Goal: Check status: Check status

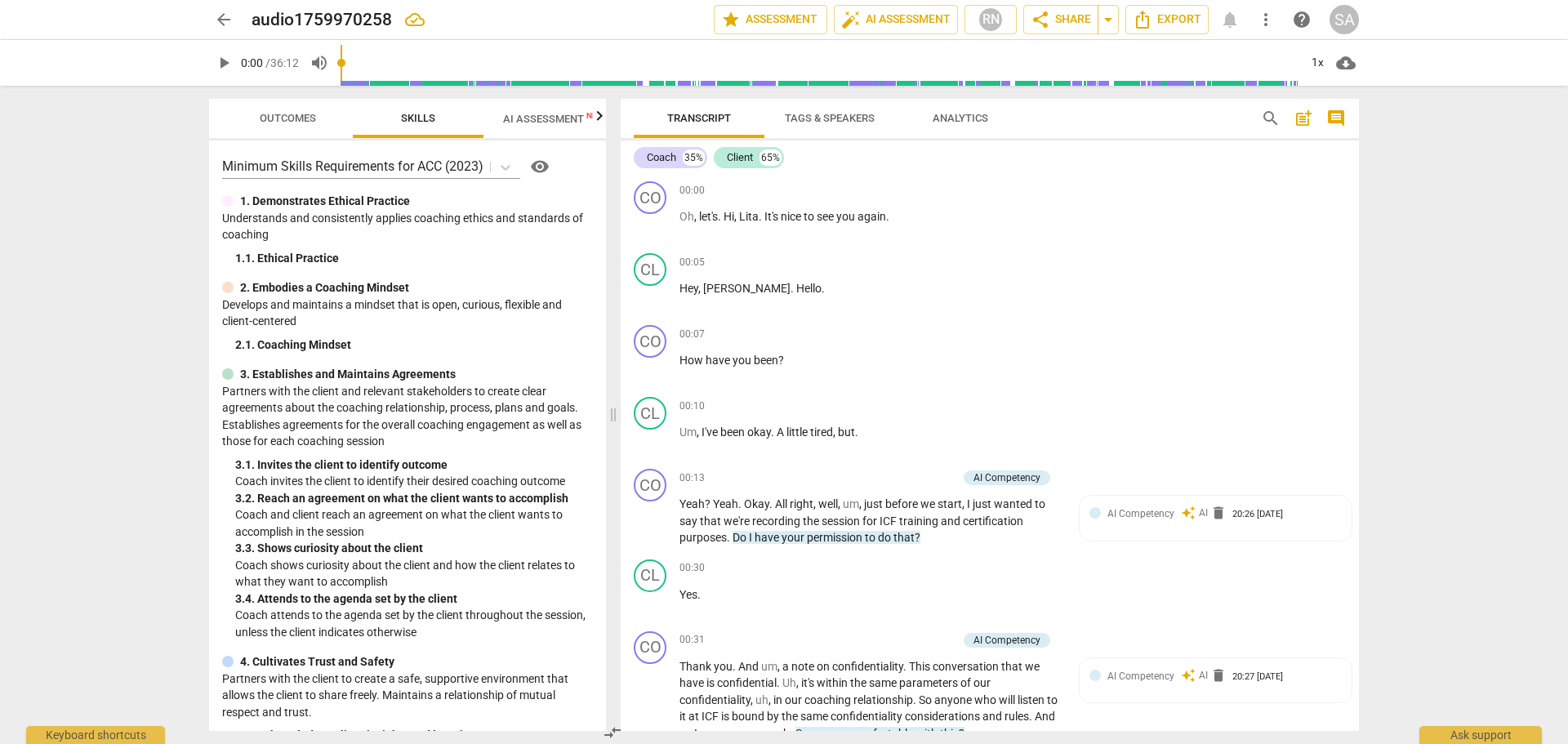
scroll to position [257, 0]
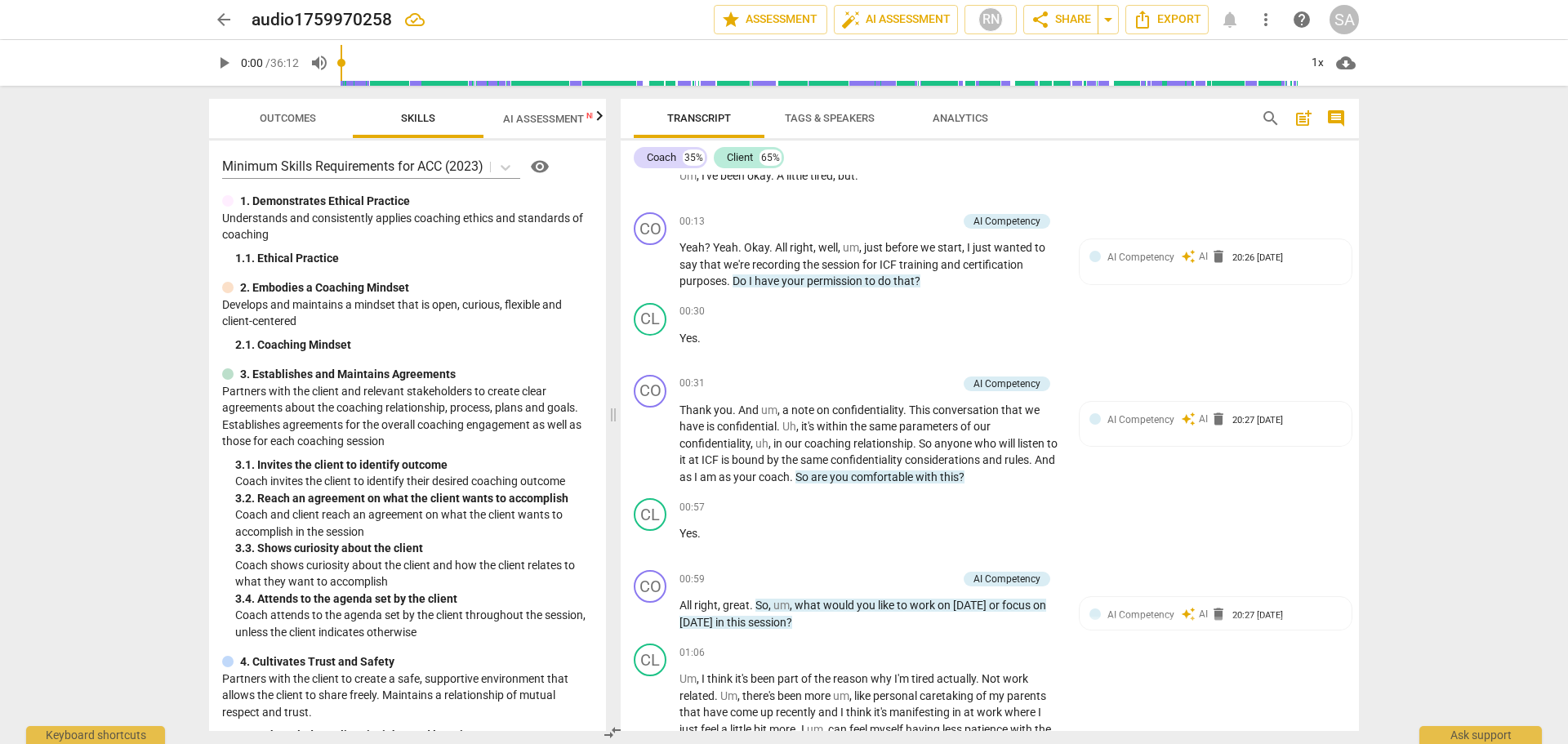
click at [540, 106] on span "AI Assessment New" at bounding box center [554, 119] width 141 height 25
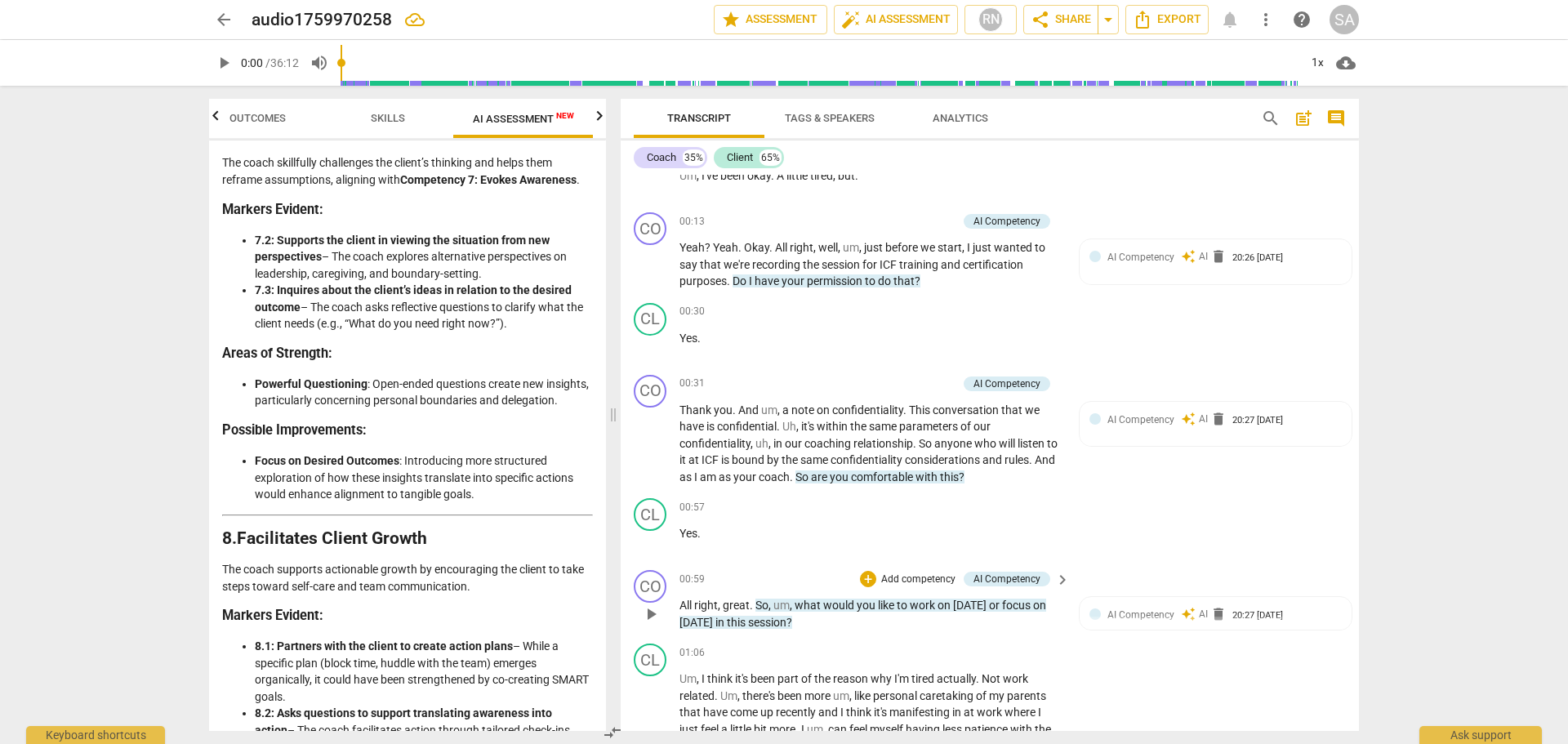
scroll to position [0, 0]
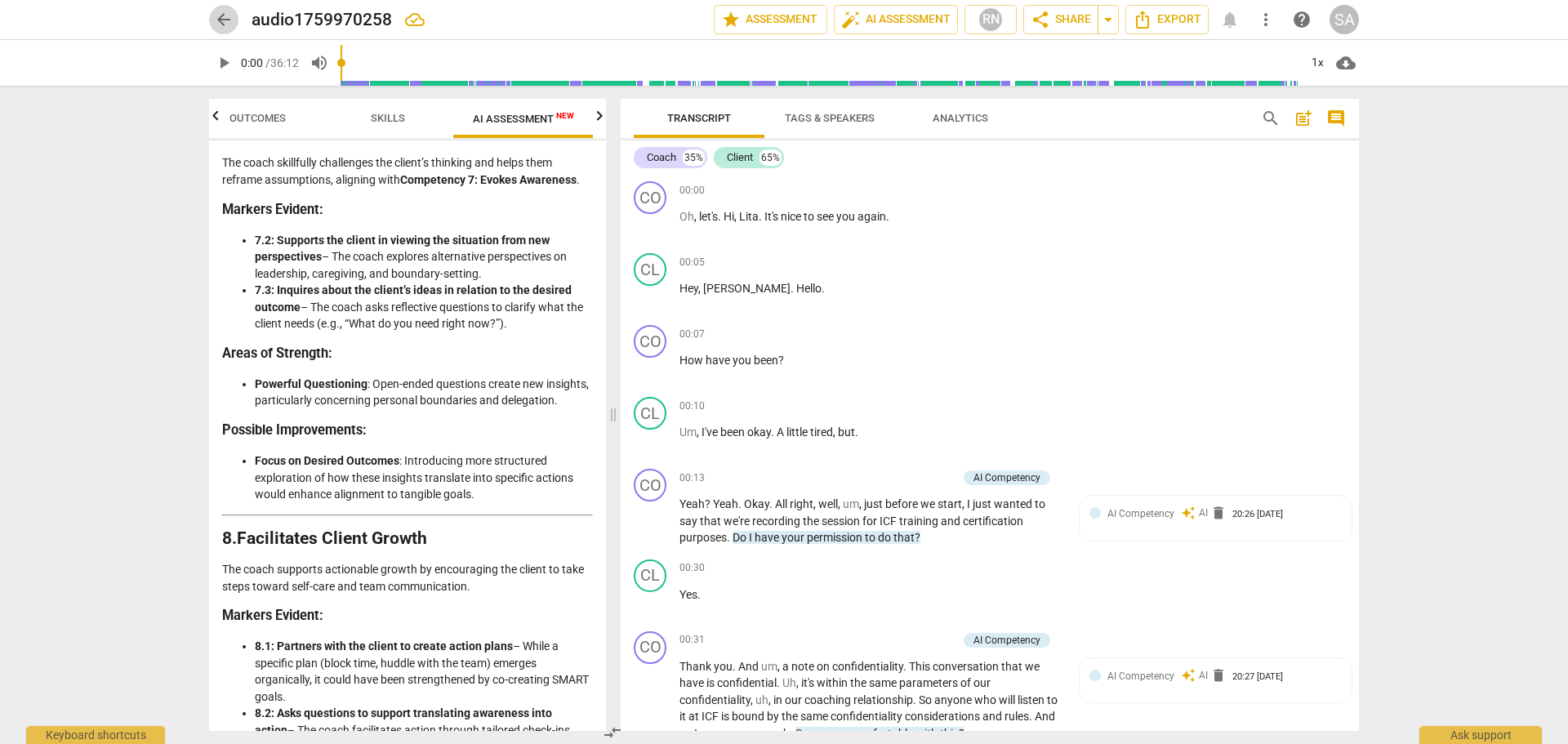
click at [228, 24] on span "arrow_back" at bounding box center [223, 19] width 20 height 20
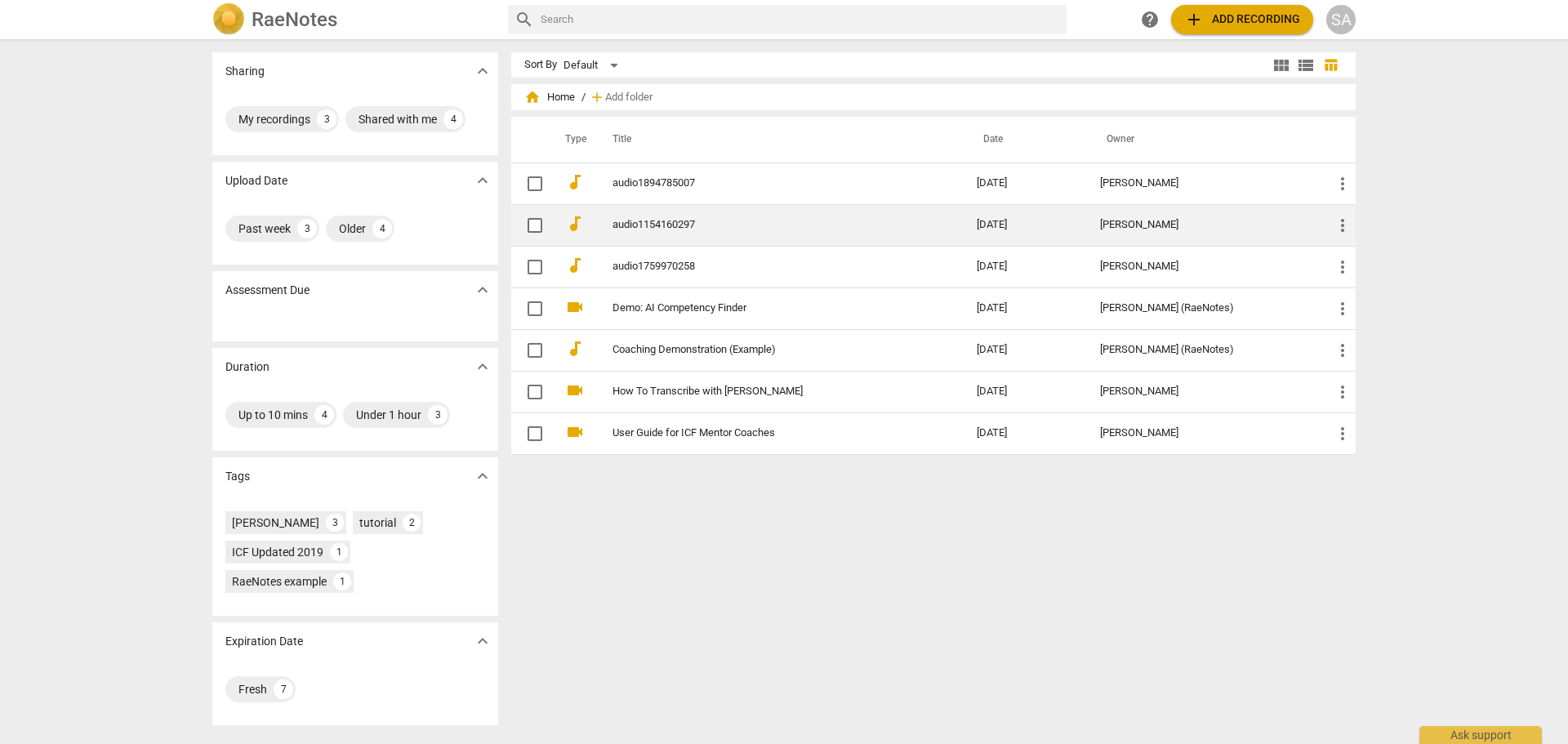
click at [607, 224] on td "audio1154160297" at bounding box center [778, 225] width 370 height 42
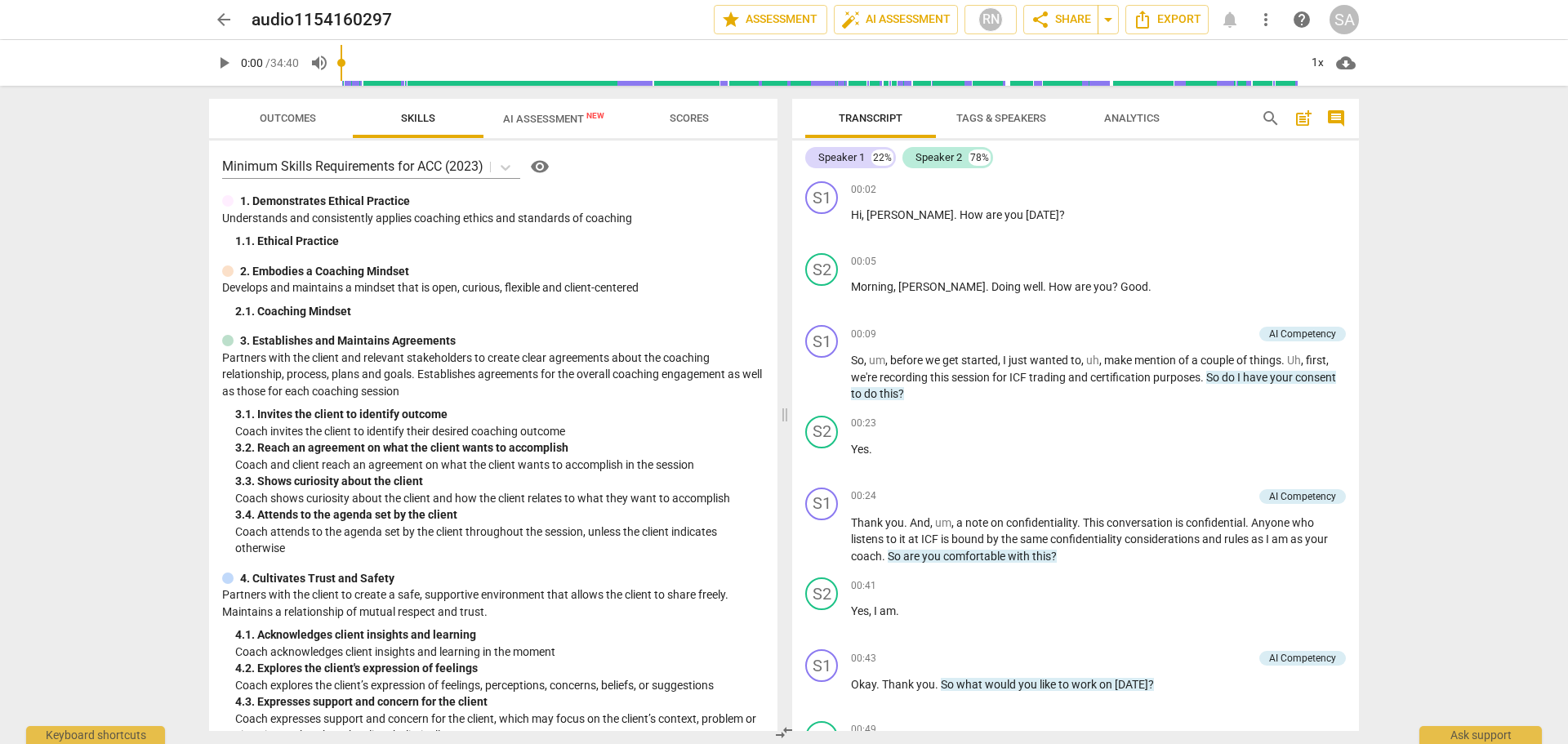
click at [518, 105] on button "AI Assessment New" at bounding box center [554, 118] width 141 height 39
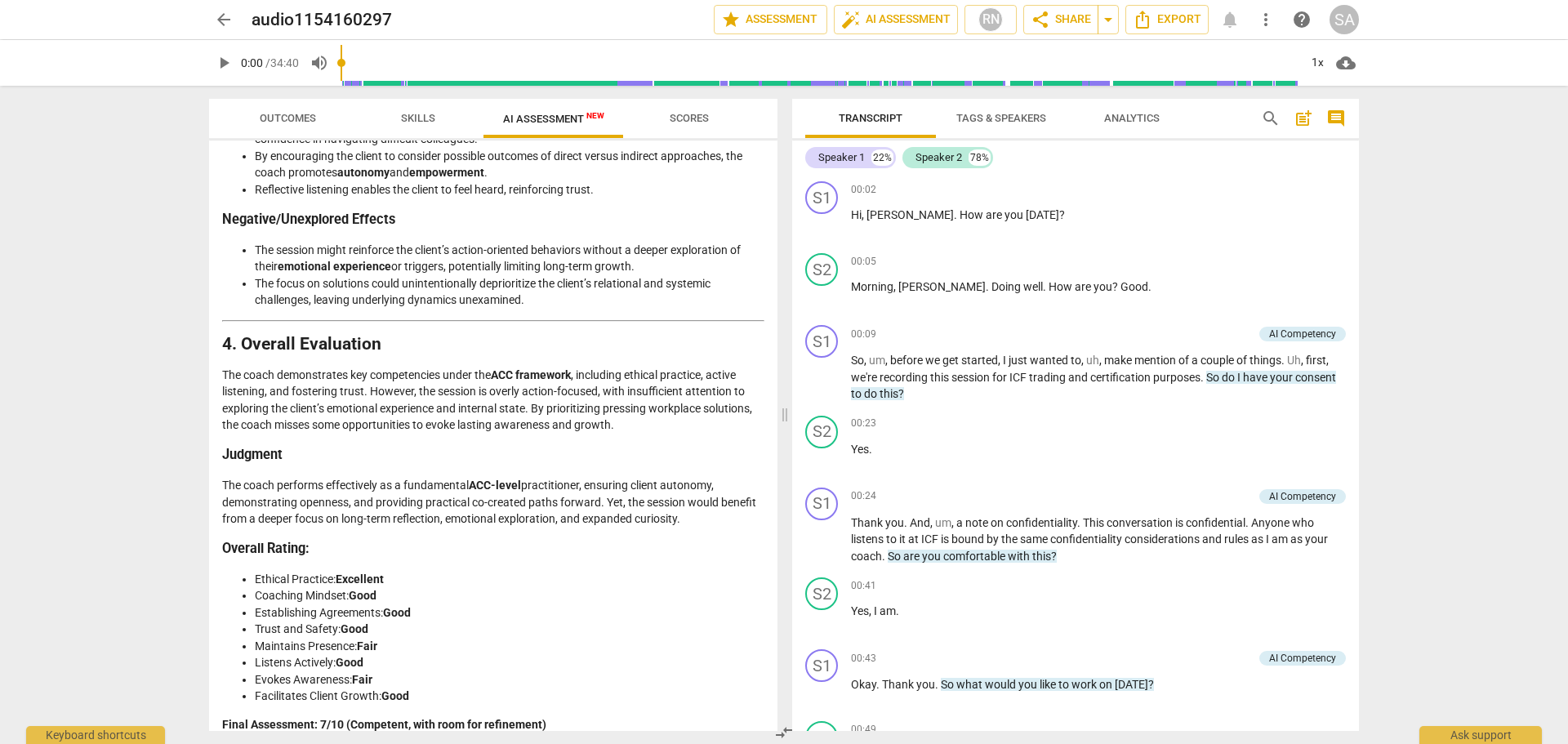
scroll to position [2312, 0]
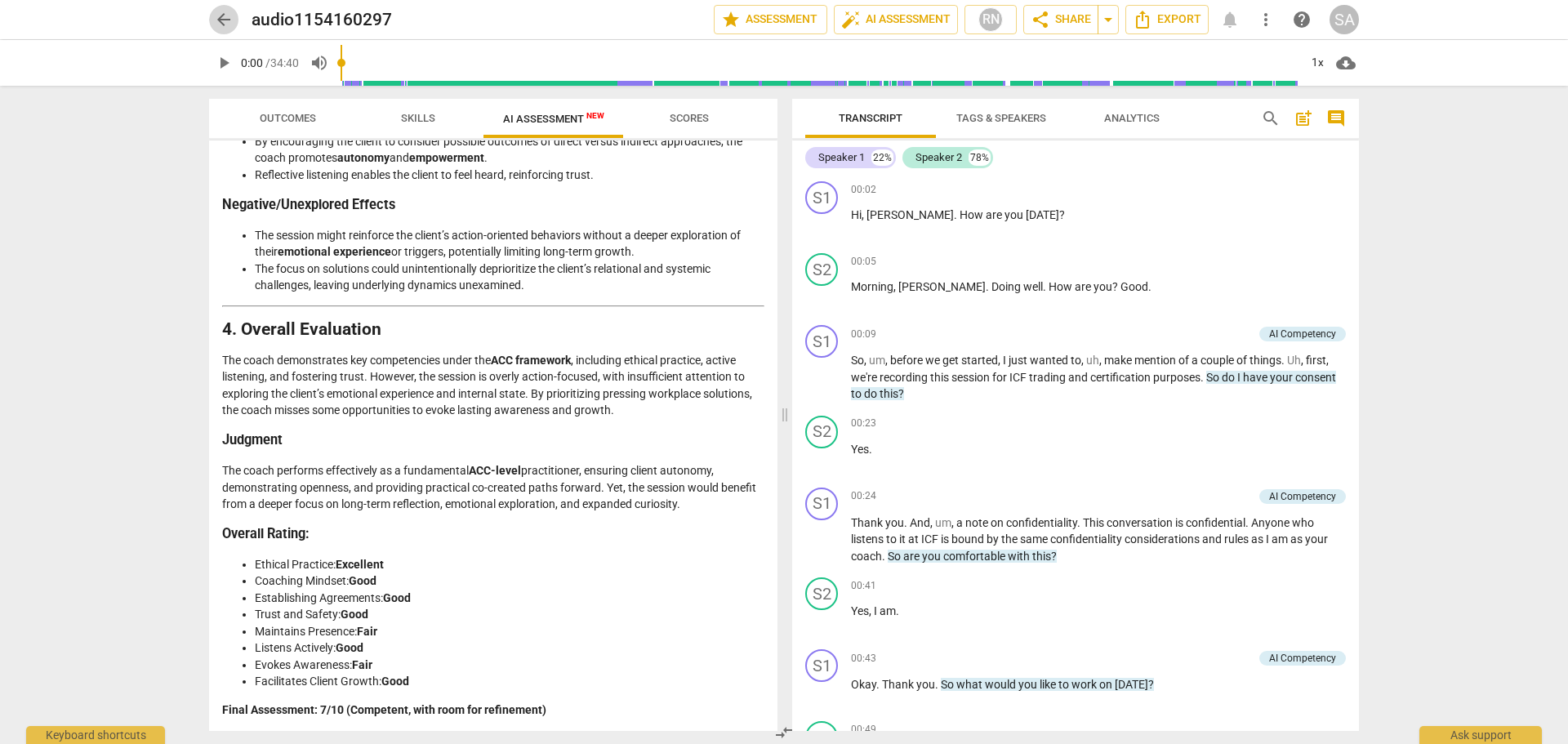
click at [227, 16] on span "arrow_back" at bounding box center [223, 19] width 20 height 20
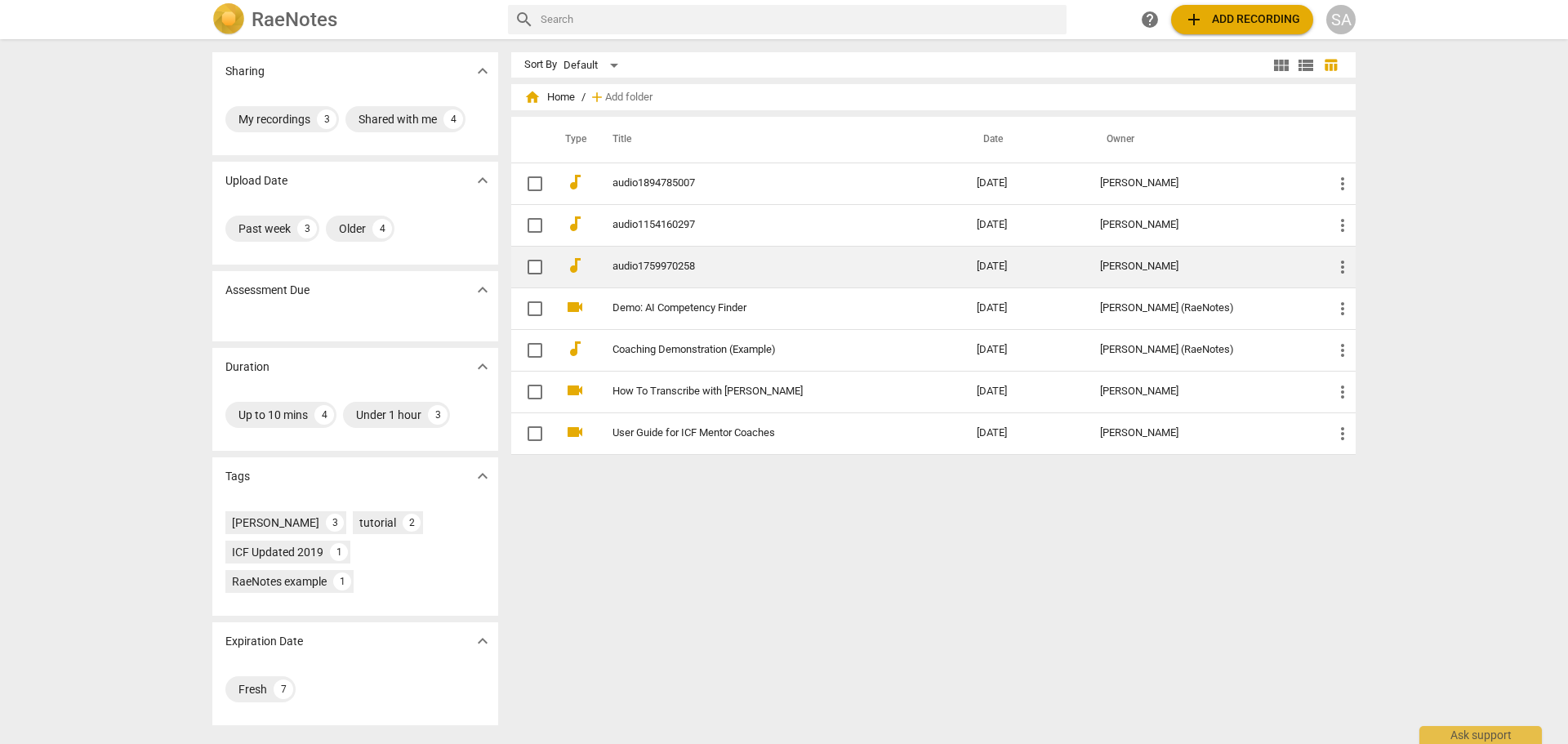
click at [690, 281] on td "audio1759970258" at bounding box center [778, 267] width 370 height 42
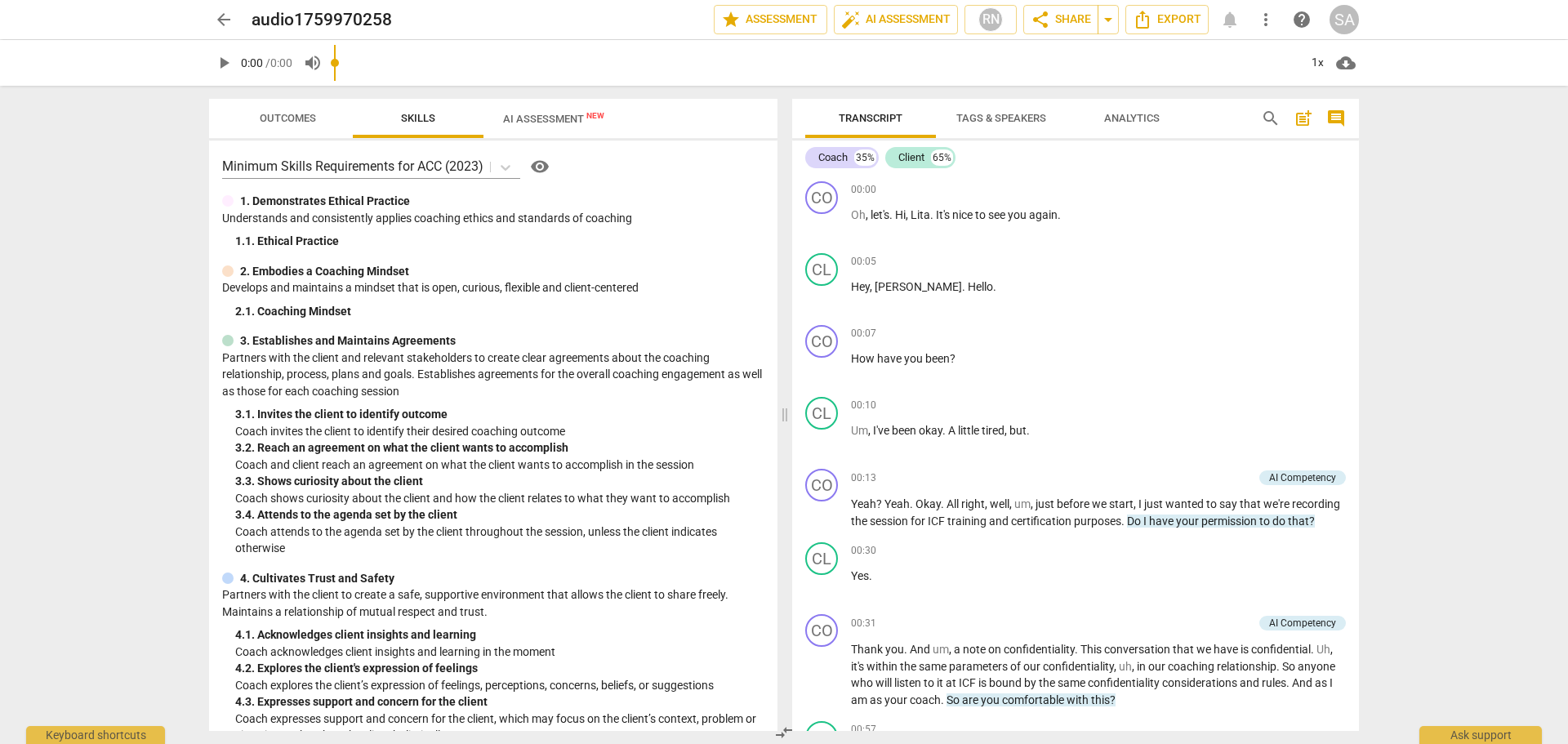
scroll to position [724, 0]
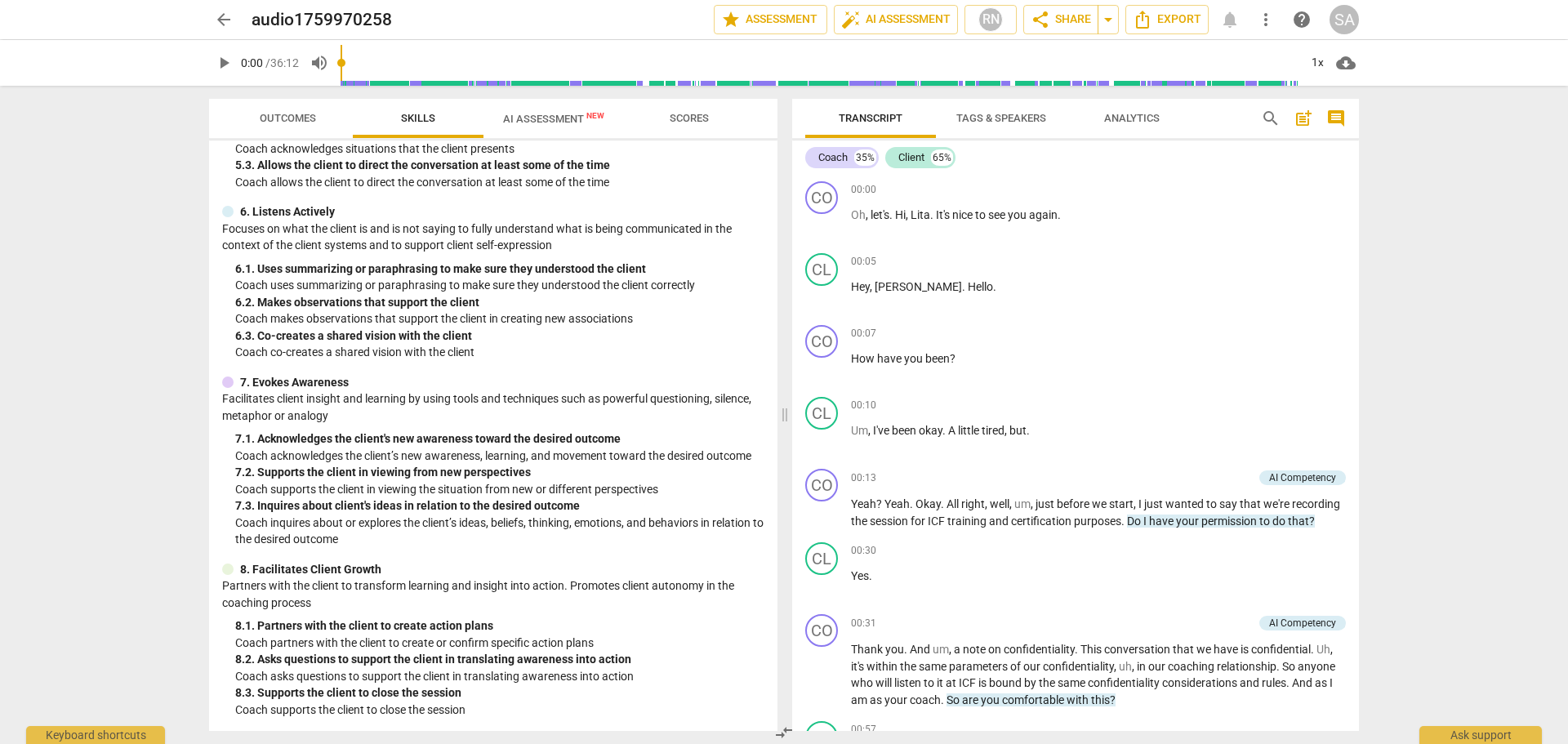
click at [593, 132] on button "AI Assessment New" at bounding box center [554, 118] width 141 height 39
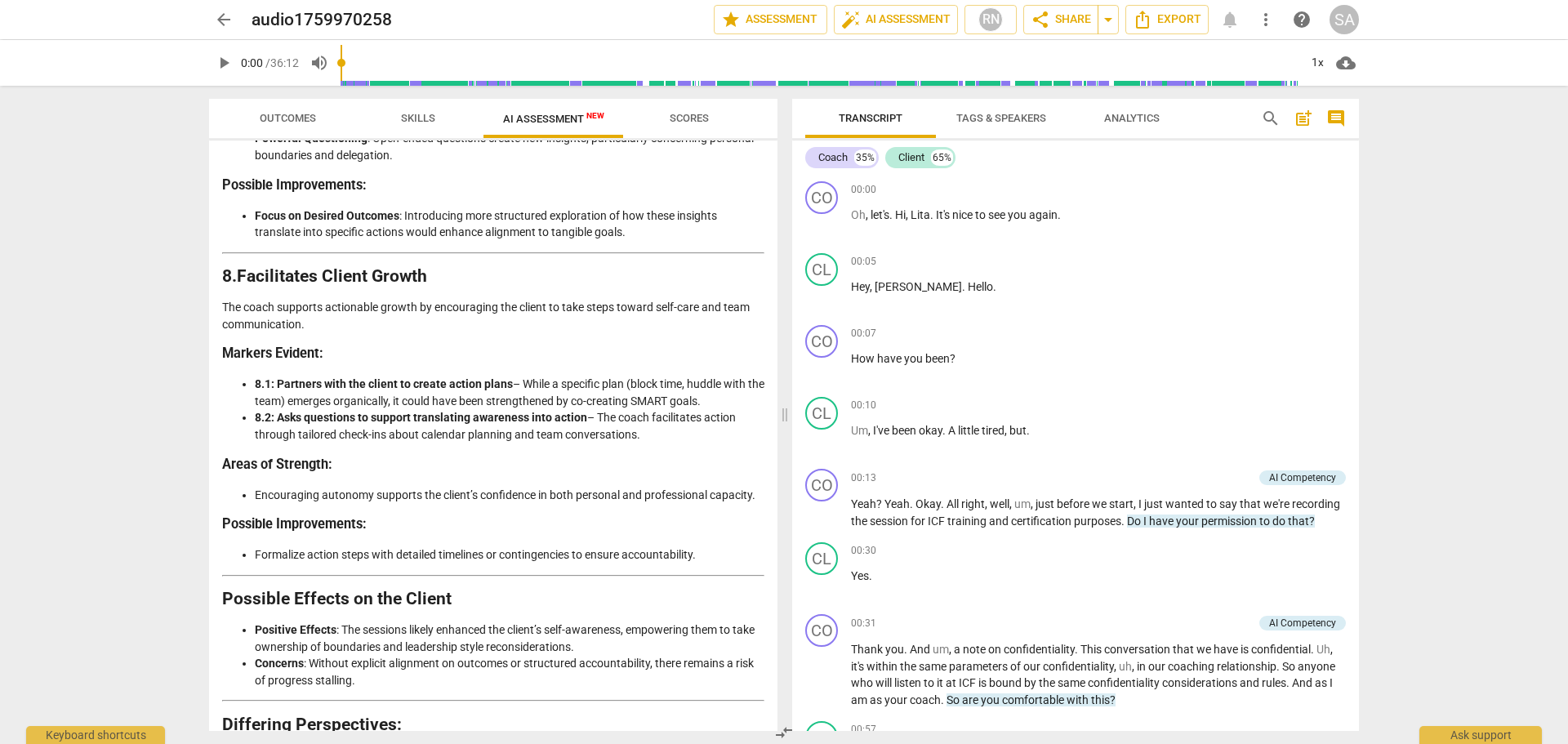
scroll to position [3313, 0]
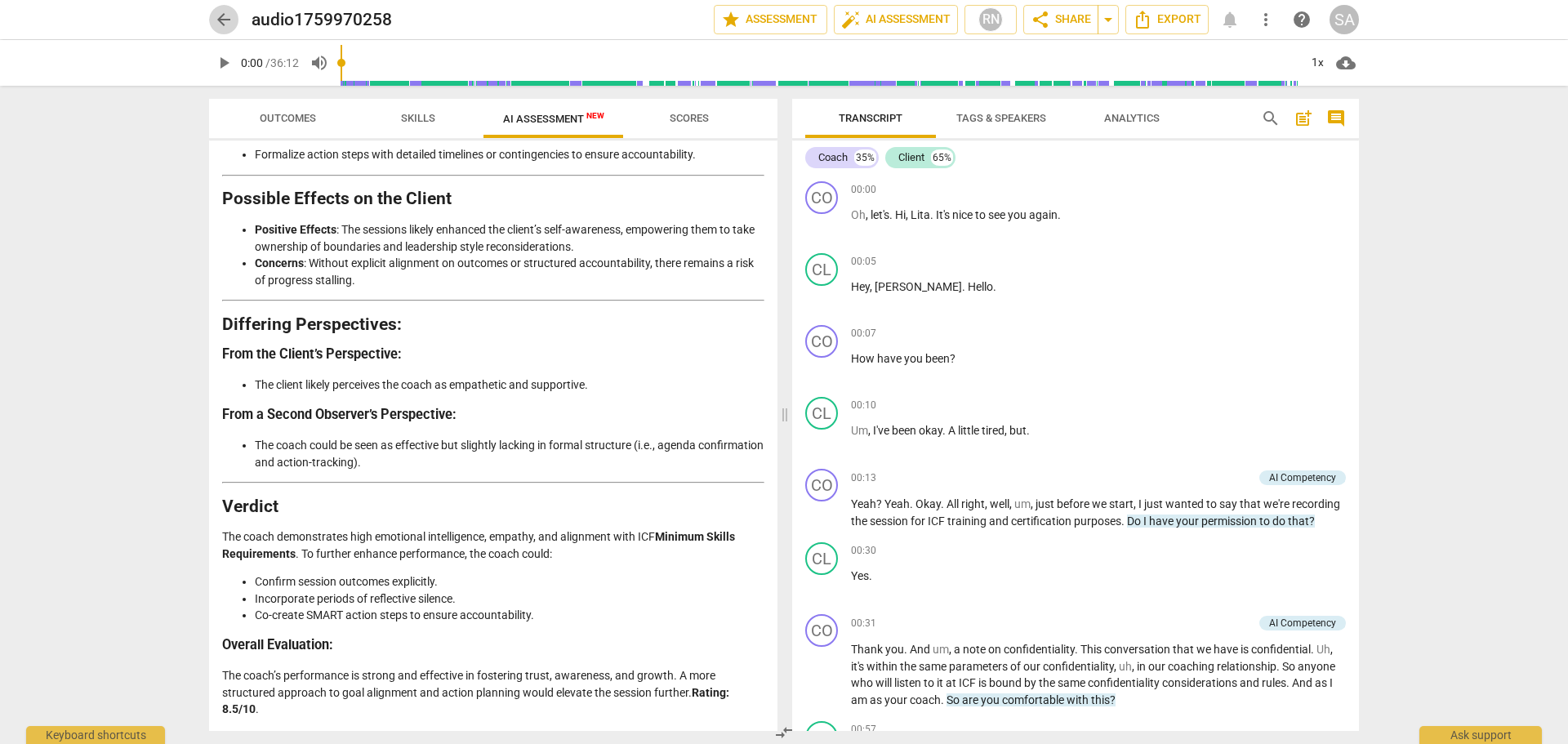
click at [230, 28] on span "arrow_back" at bounding box center [223, 19] width 20 height 20
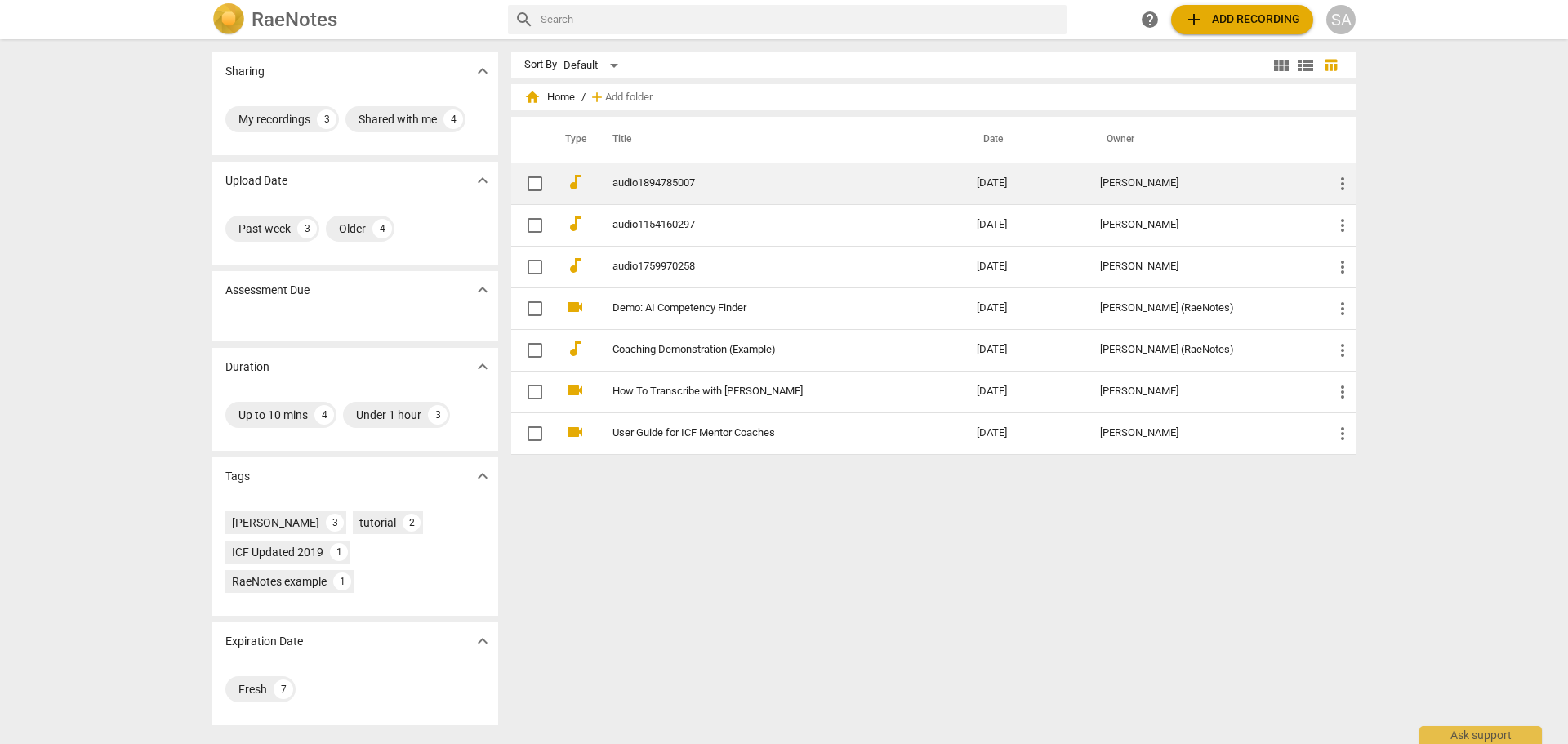
click at [687, 186] on link "audio1894785007" at bounding box center [765, 183] width 306 height 12
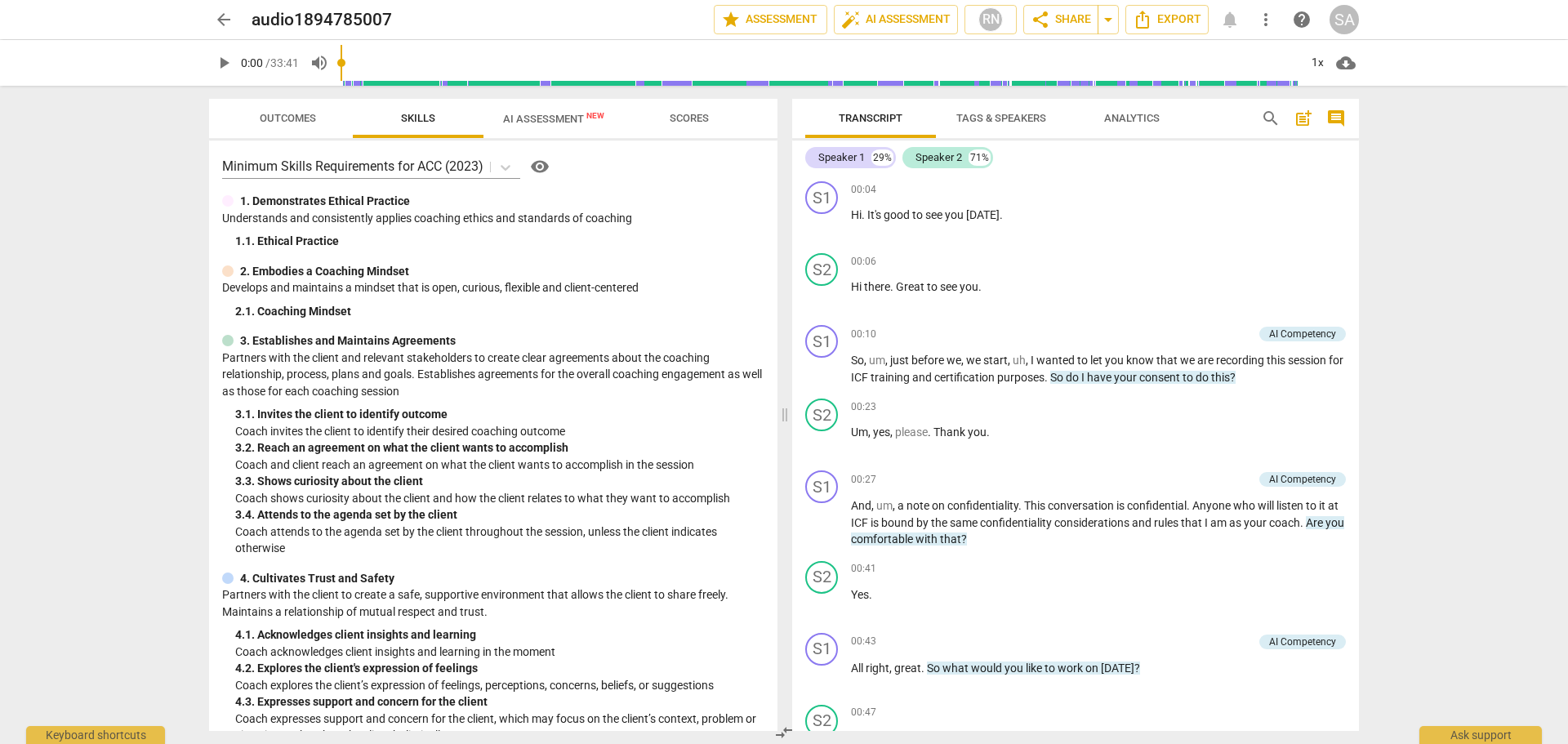
click at [538, 130] on span "AI Assessment New" at bounding box center [554, 119] width 141 height 25
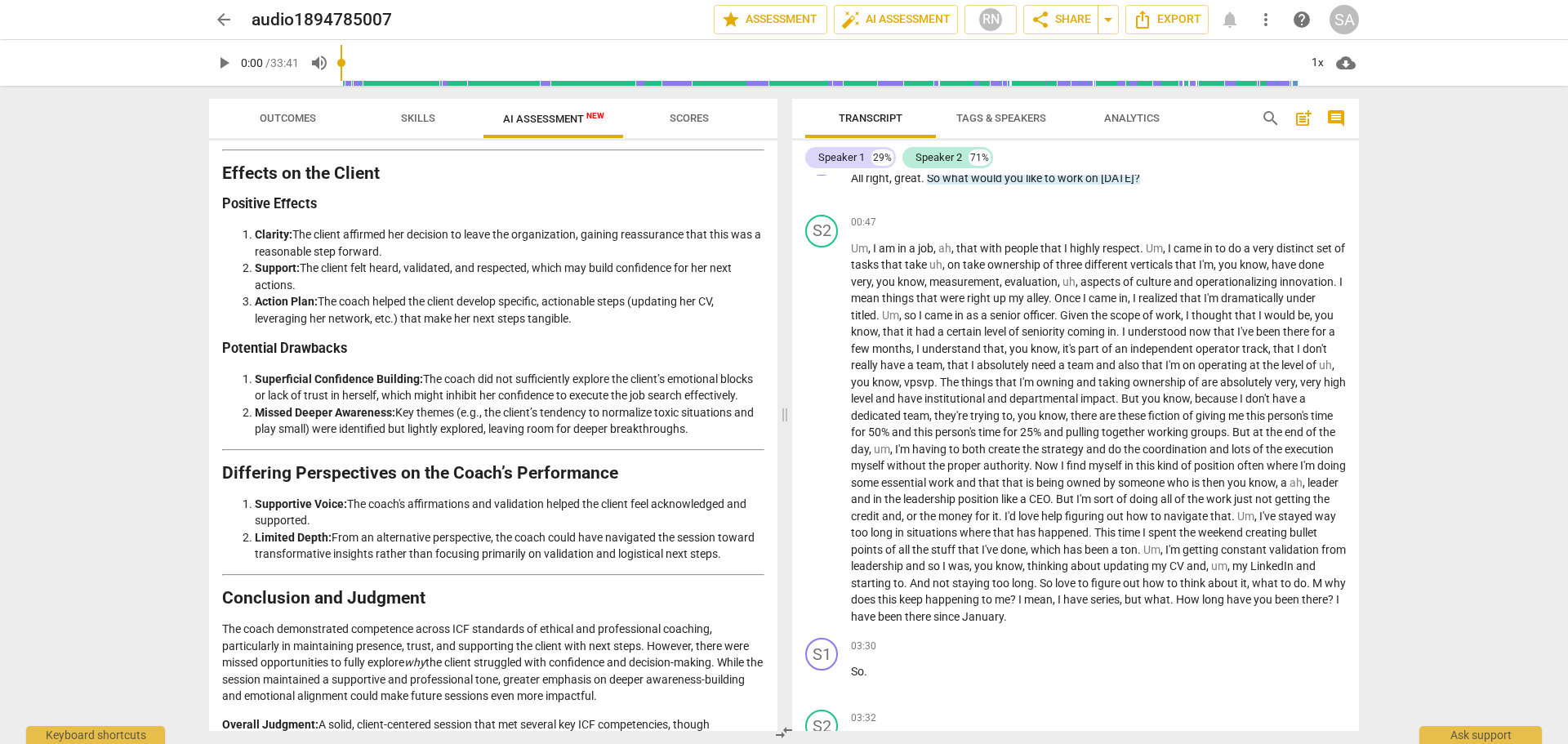
scroll to position [2409, 0]
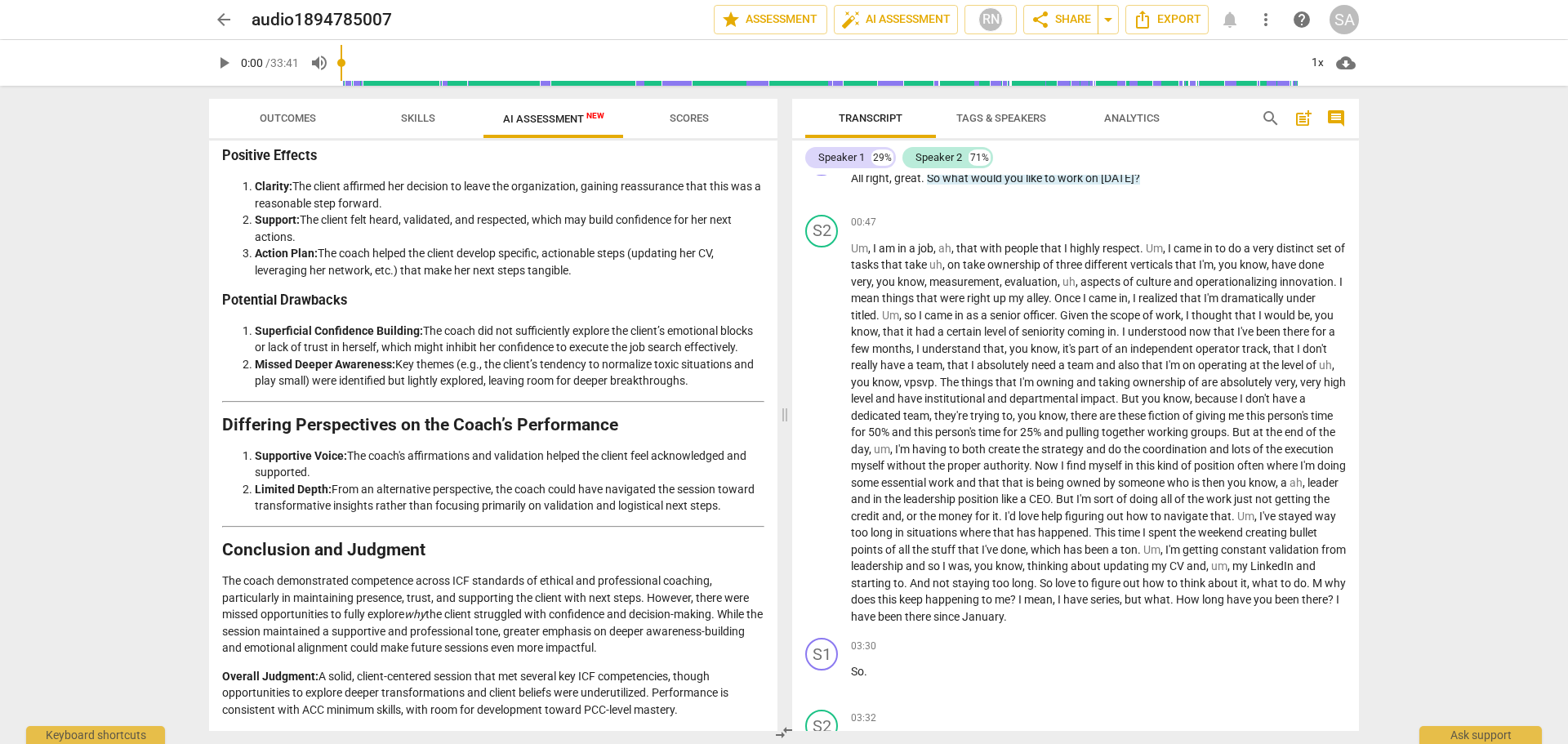
click at [207, 26] on div "arrow_back audio1894785007 edit star Assessment auto_fix_high AI Assessment RN …" at bounding box center [784, 19] width 1541 height 39
click at [225, 20] on span "arrow_back" at bounding box center [223, 19] width 20 height 20
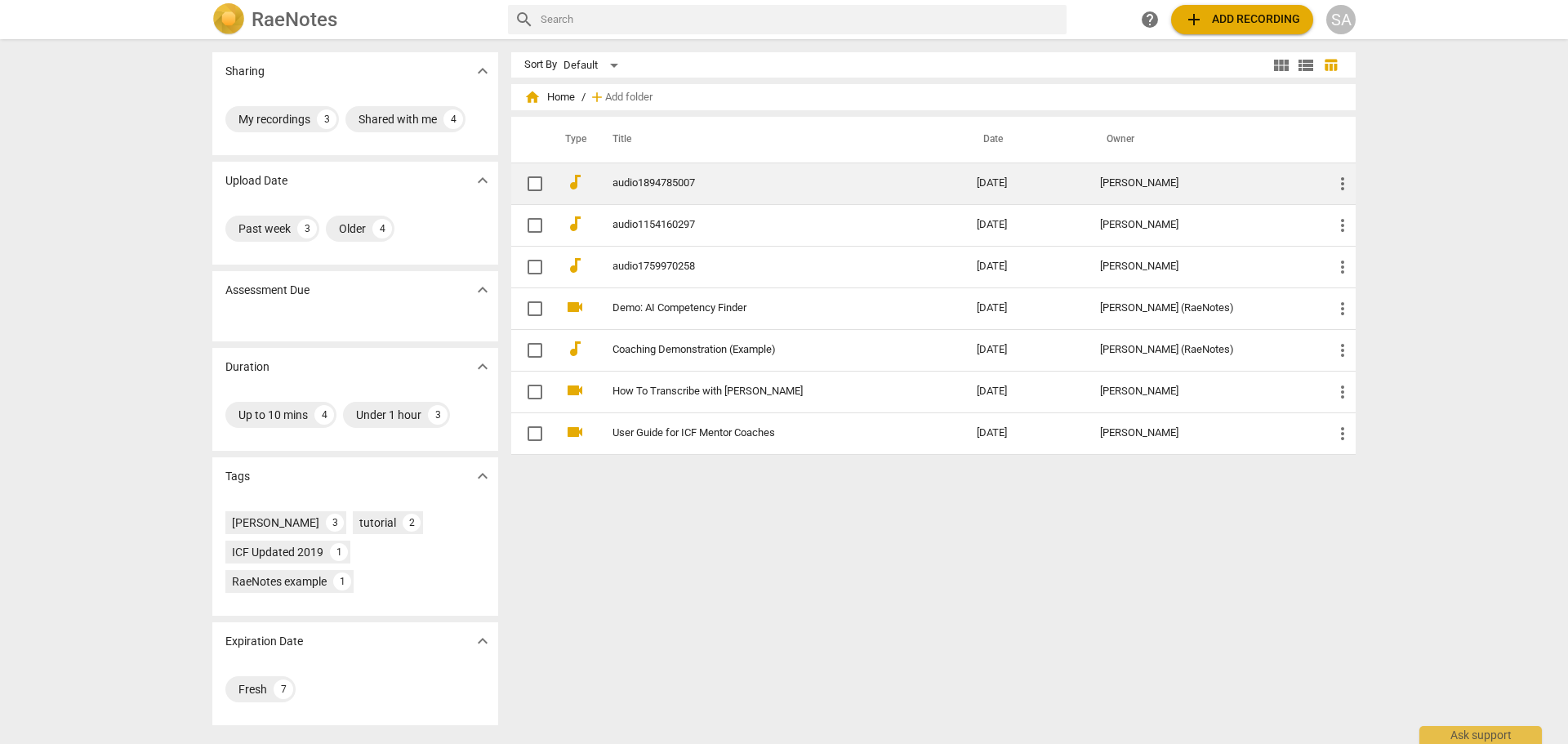
click at [637, 173] on td "audio1894785007" at bounding box center [778, 183] width 370 height 42
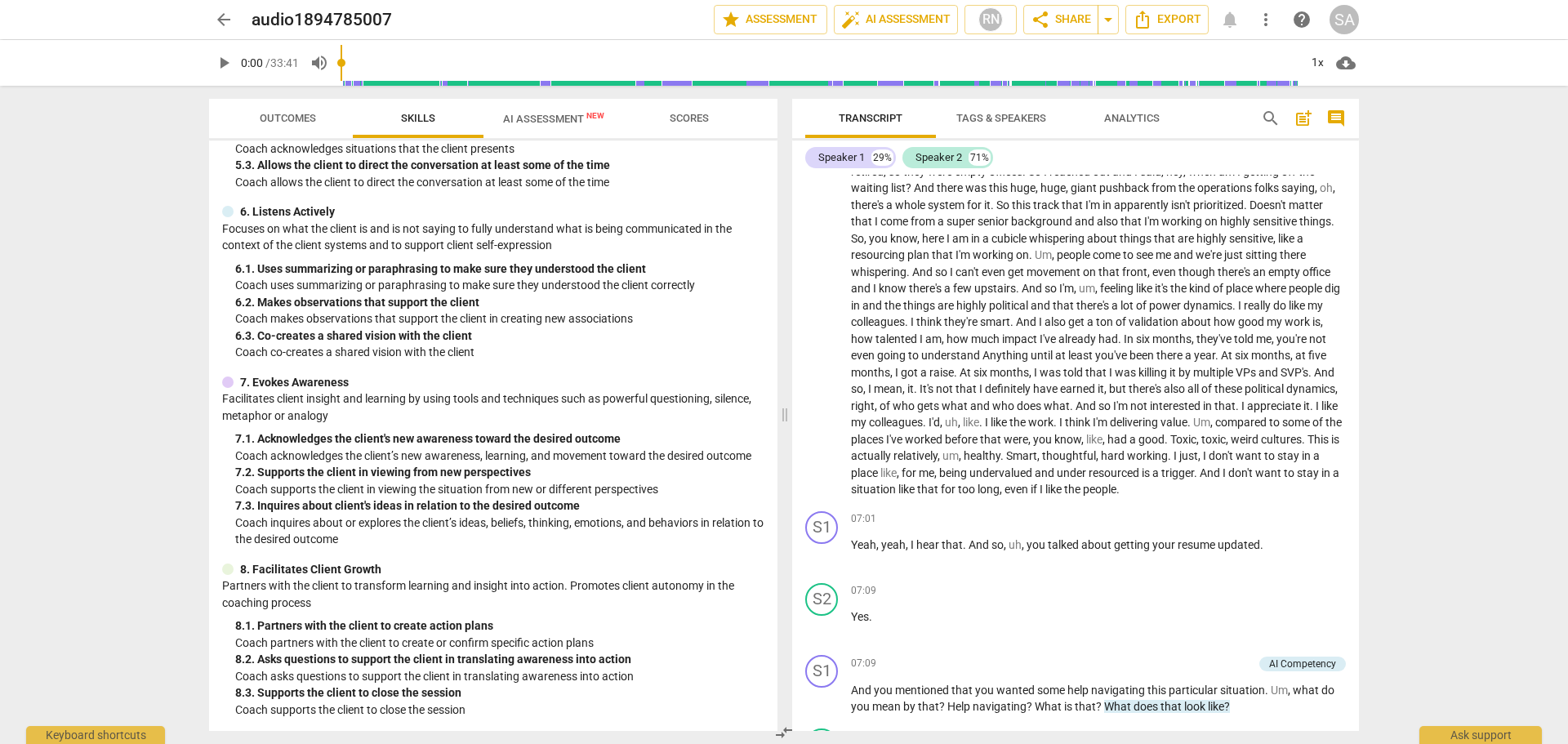
scroll to position [1471, 0]
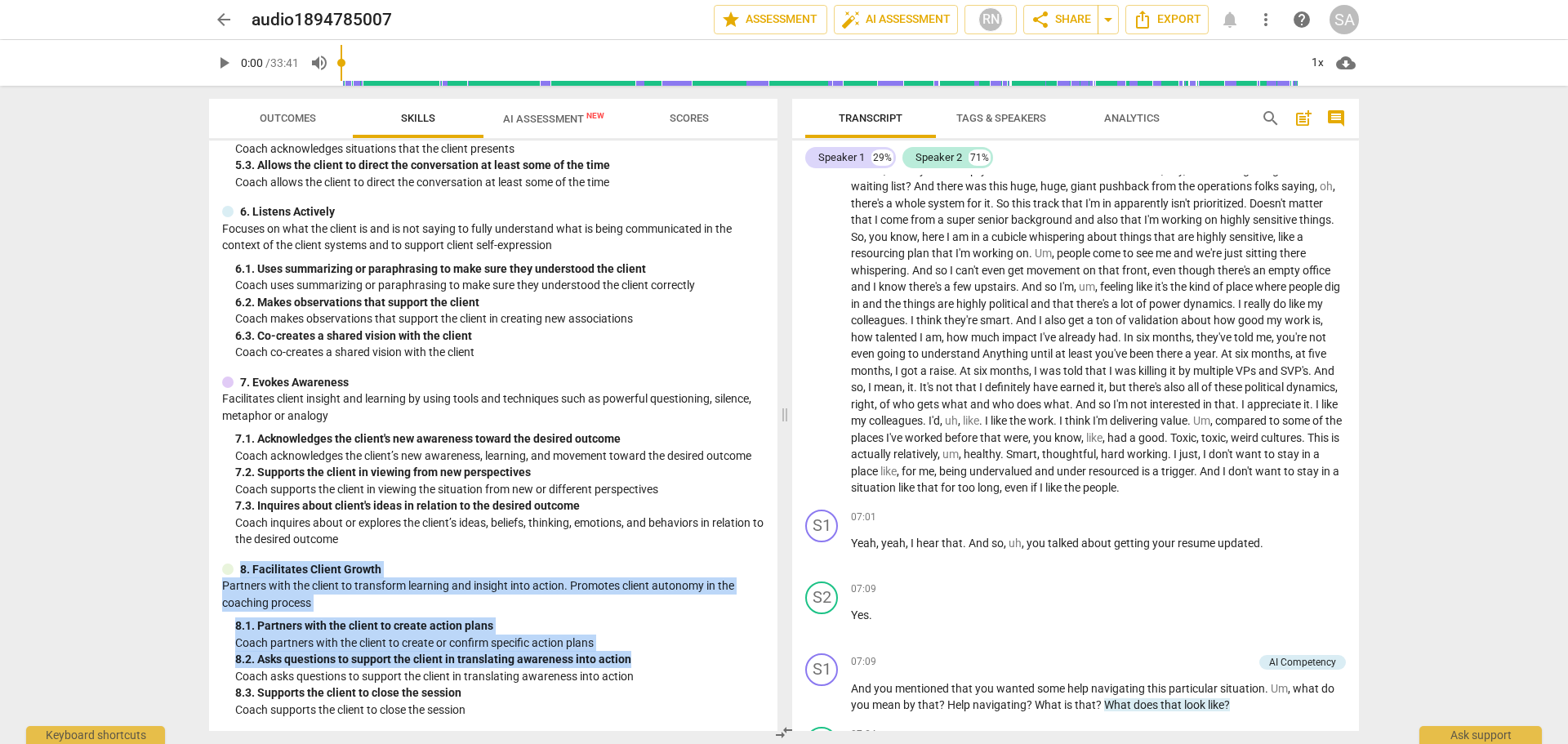
drag, startPoint x: 777, startPoint y: 544, endPoint x: 767, endPoint y: 656, distance: 112.4
click at [767, 656] on div "Outcomes Skills AI Assessment New Scores Minimum Skills Requirements for ACC (2…" at bounding box center [489, 414] width 588 height 658
click at [644, 632] on div "8. 1. Partners with the client to create action plans" at bounding box center [500, 626] width 529 height 17
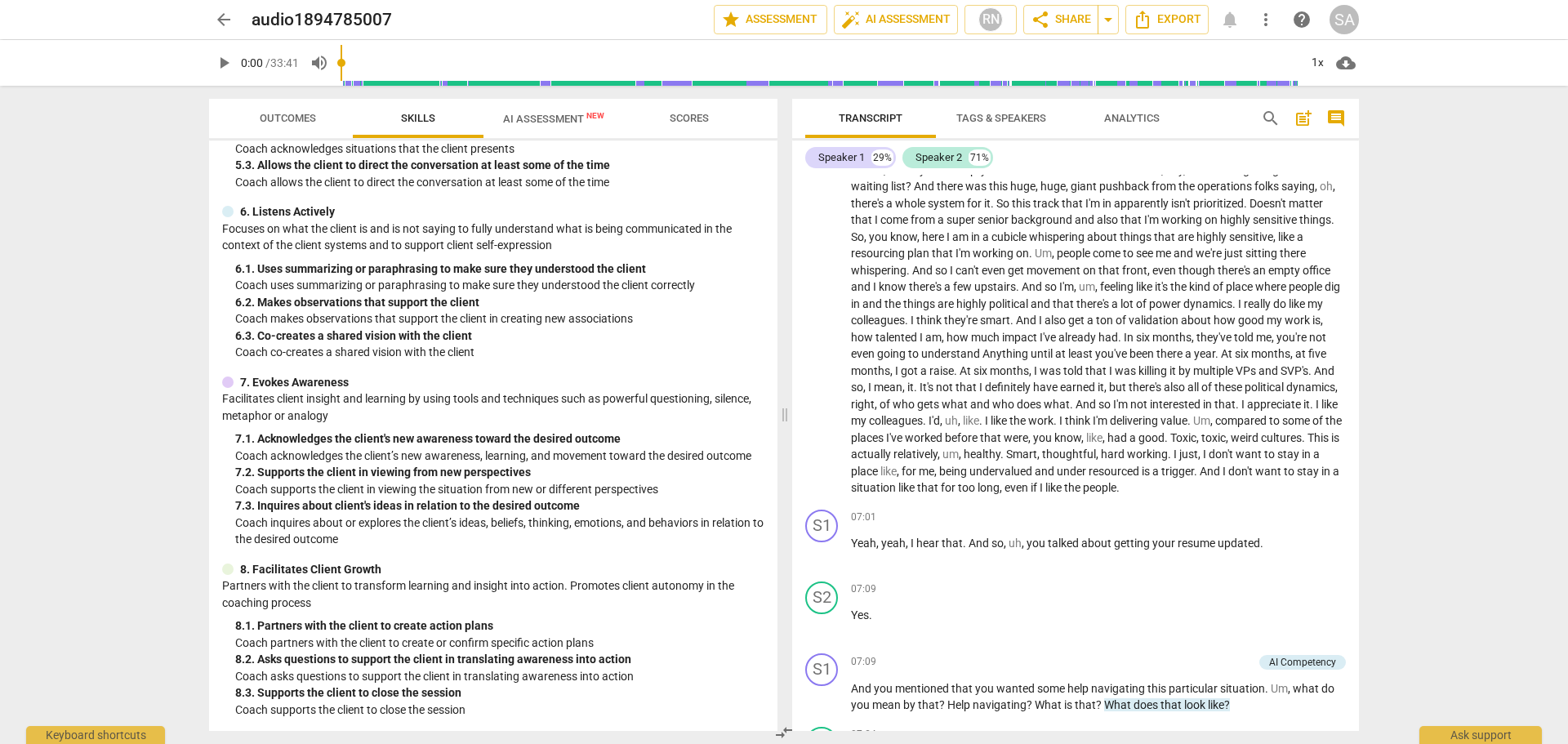
click at [538, 138] on div "Outcomes Skills AI Assessment New Scores Minimum Skills Requirements for ACC (2…" at bounding box center [493, 414] width 568 height 632
click at [538, 120] on span "AI Assessment New" at bounding box center [554, 119] width 102 height 12
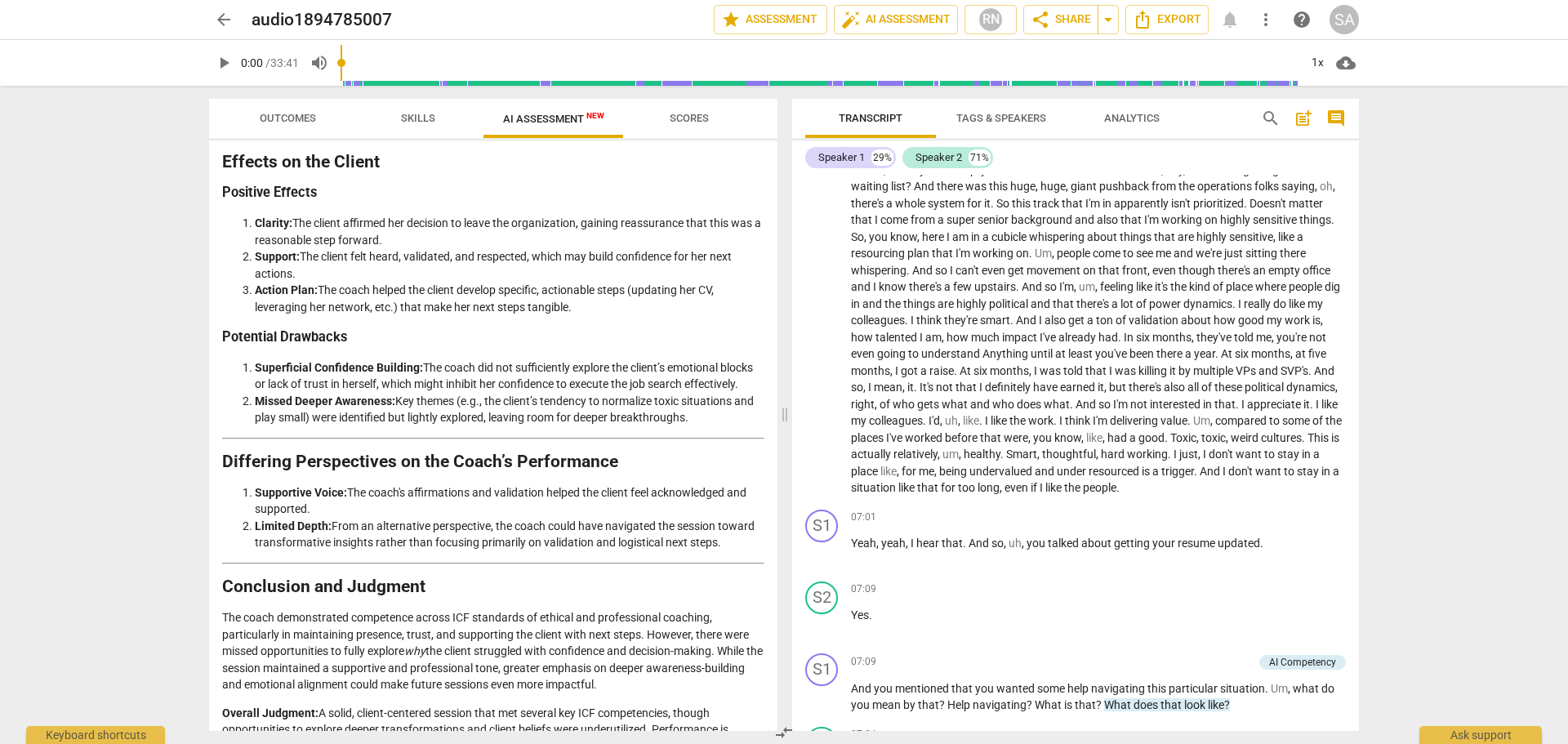
scroll to position [2409, 0]
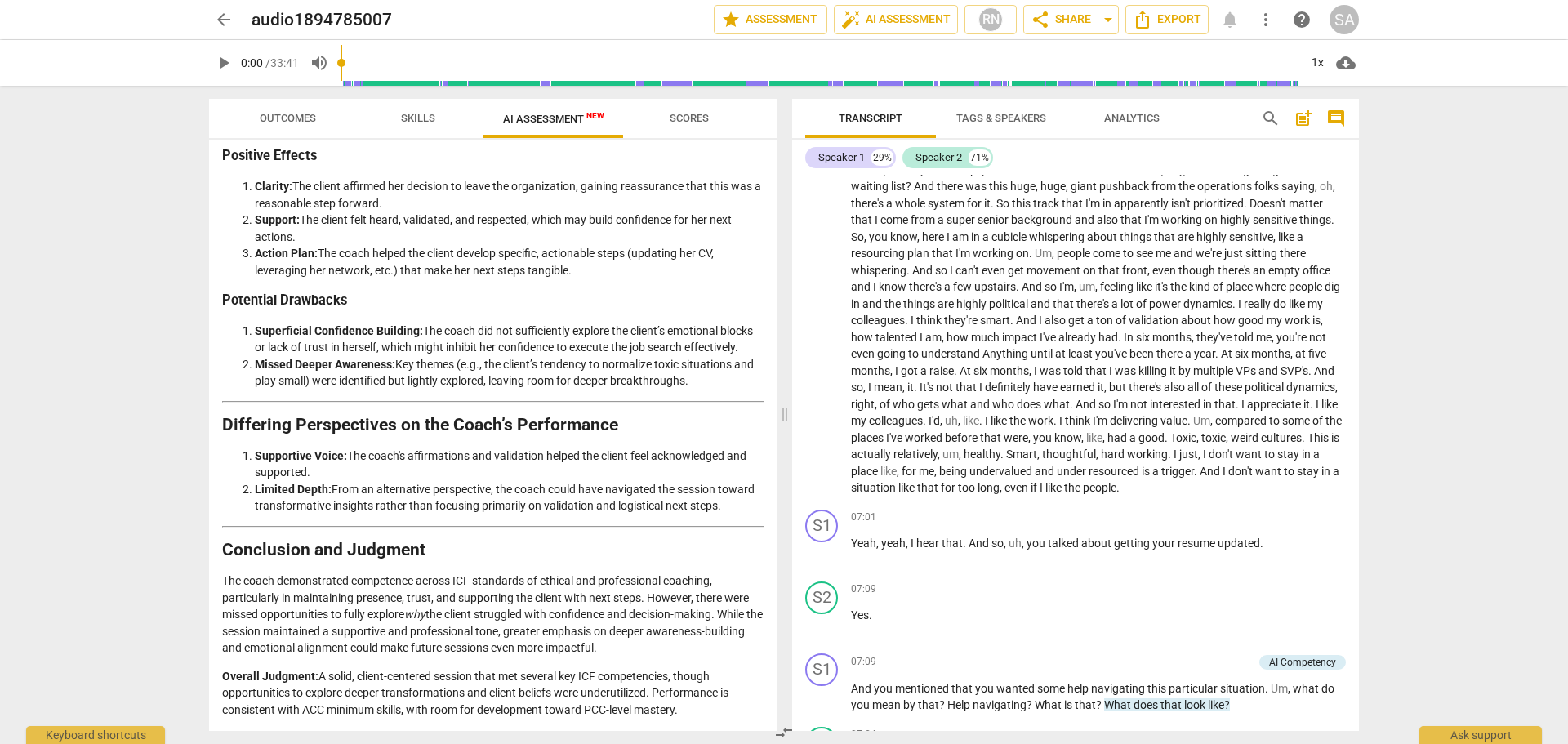
click at [218, 20] on span "arrow_back" at bounding box center [223, 19] width 20 height 20
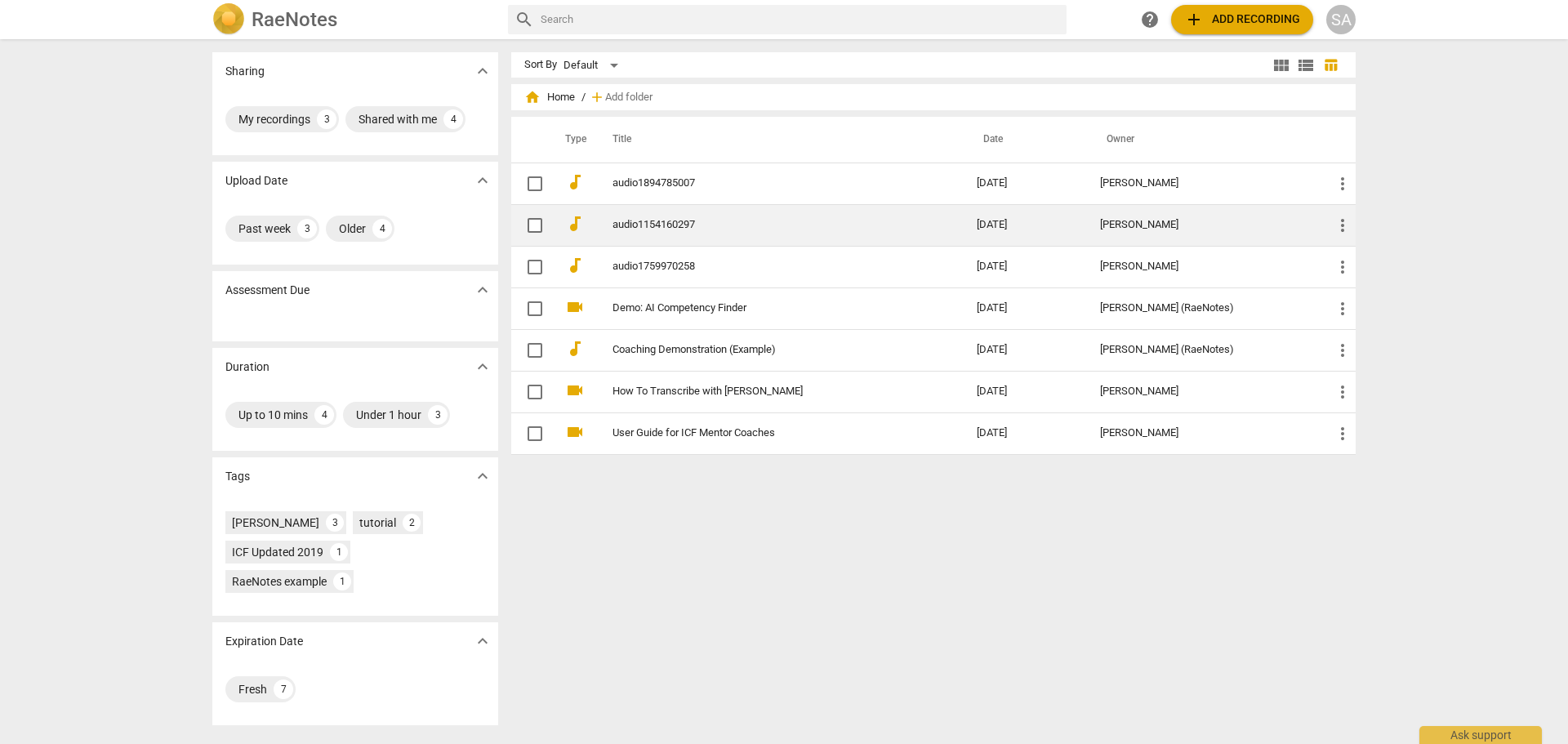
click at [657, 219] on link "audio1154160297" at bounding box center [765, 224] width 306 height 12
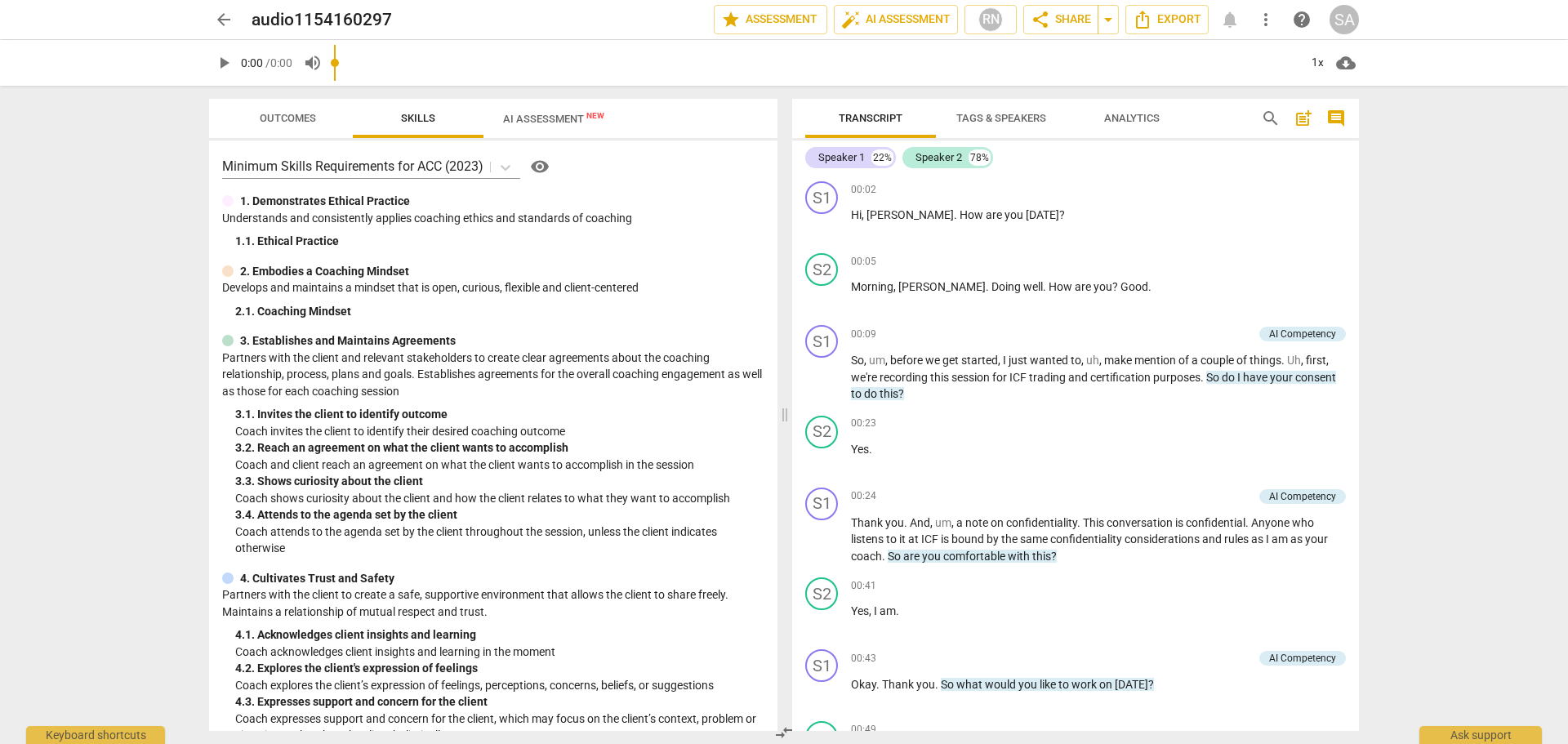
click at [523, 52] on input "range" at bounding box center [816, 63] width 964 height 52
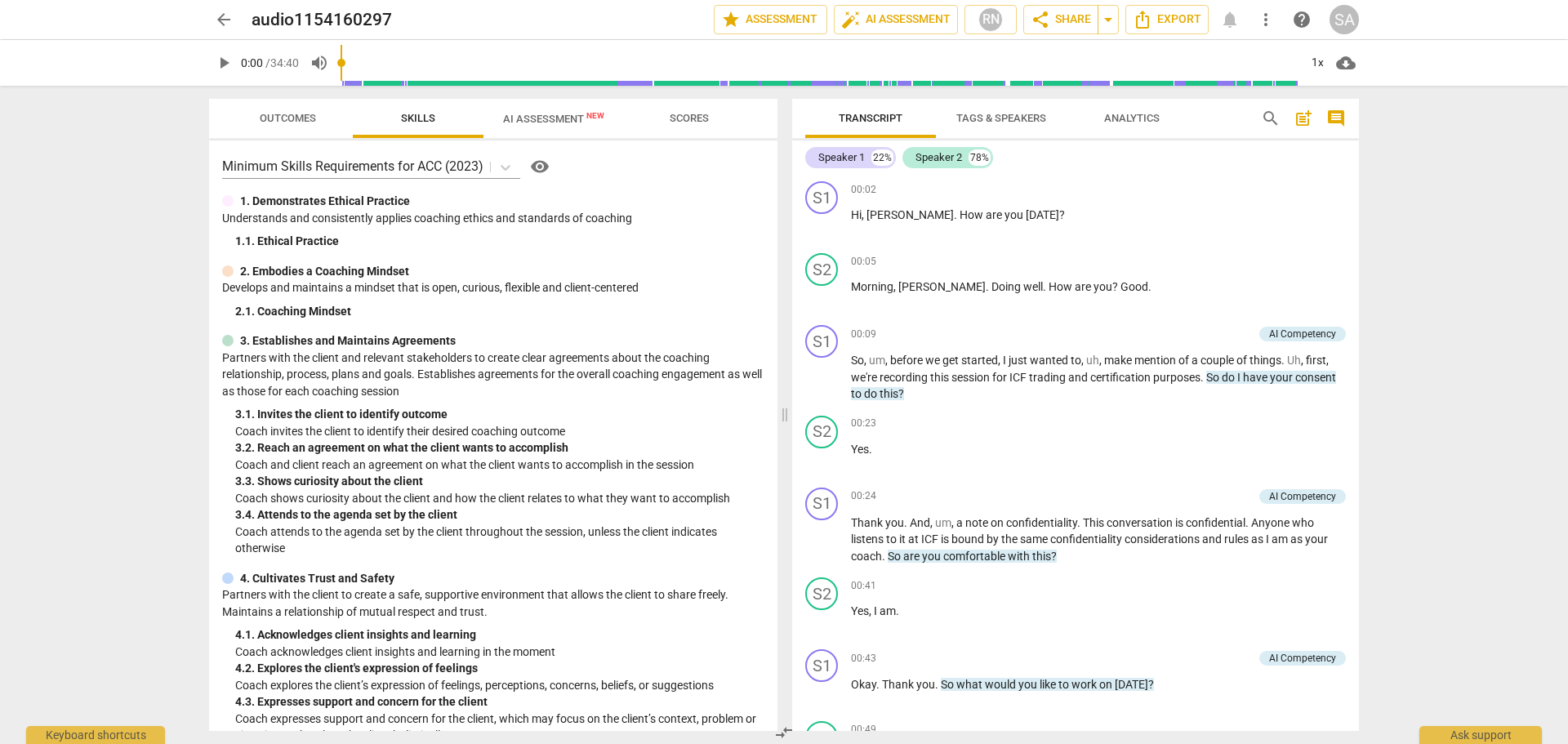
click at [546, 138] on div "Outcomes Skills AI Assessment New Scores Minimum Skills Requirements for ACC (2…" at bounding box center [493, 414] width 568 height 632
click at [546, 126] on span "AI Assessment New" at bounding box center [554, 119] width 141 height 25
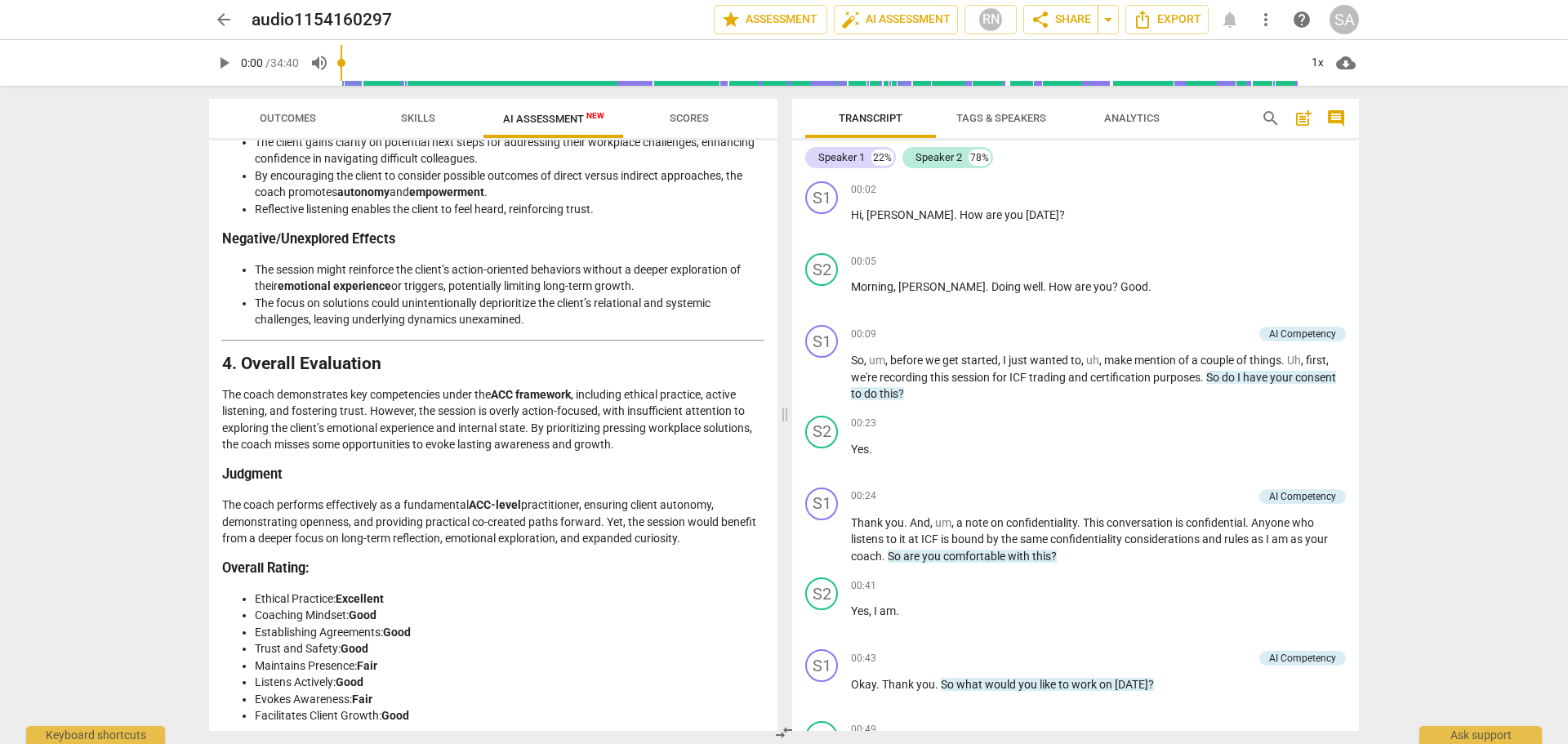
scroll to position [2312, 0]
